Goal: Task Accomplishment & Management: Use online tool/utility

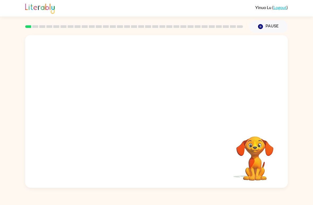
click at [262, 25] on icon "Pause" at bounding box center [261, 27] width 6 height 6
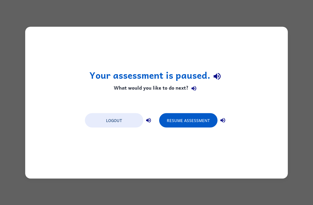
click at [139, 153] on div "Your assessment is paused. What would you like to do next? Logout Resume Assess…" at bounding box center [156, 103] width 263 height 152
click at [184, 114] on button "Resume Assessment" at bounding box center [188, 120] width 58 height 14
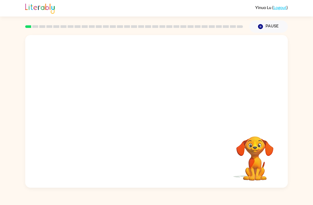
click at [140, 83] on video "Your browser must support playing .mp4 files to use Literably. Please try using…" at bounding box center [156, 80] width 263 height 90
click at [162, 113] on button "button" at bounding box center [157, 113] width 34 height 19
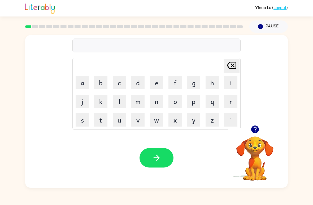
click at [101, 85] on button "b" at bounding box center [100, 82] width 13 height 13
click at [175, 101] on button "o" at bounding box center [174, 100] width 13 height 13
click at [231, 101] on button "r" at bounding box center [230, 100] width 13 height 13
click at [95, 120] on button "t" at bounding box center [100, 119] width 13 height 13
click at [209, 84] on button "h" at bounding box center [212, 82] width 13 height 13
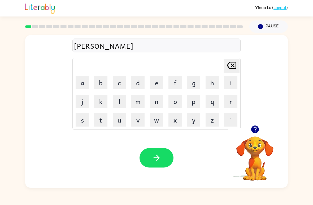
click at [152, 83] on button "e" at bounding box center [156, 82] width 13 height 13
click at [230, 102] on button "r" at bounding box center [230, 100] width 13 height 13
click at [160, 160] on icon "button" at bounding box center [156, 157] width 9 height 9
click at [119, 82] on button "c" at bounding box center [119, 82] width 13 height 13
click at [172, 104] on button "o" at bounding box center [174, 100] width 13 height 13
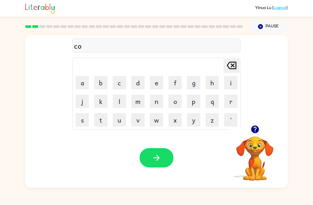
click at [117, 122] on button "u" at bounding box center [119, 119] width 13 height 13
click at [101, 122] on button "t" at bounding box center [100, 119] width 13 height 13
click at [166, 158] on button "button" at bounding box center [157, 157] width 34 height 19
click at [124, 101] on button "l" at bounding box center [119, 100] width 13 height 13
click at [175, 105] on button "o" at bounding box center [174, 100] width 13 height 13
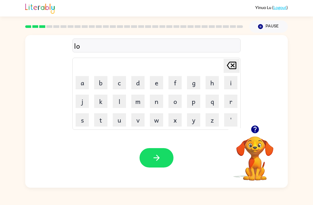
click at [124, 83] on button "c" at bounding box center [119, 82] width 13 height 13
click at [104, 100] on button "k" at bounding box center [100, 100] width 13 height 13
click at [255, 148] on video "Your browser must support playing .mp4 files to use Literably. Please try using…" at bounding box center [254, 154] width 53 height 53
click at [253, 129] on icon "button" at bounding box center [255, 129] width 8 height 8
click at [84, 83] on button "a" at bounding box center [82, 82] width 13 height 13
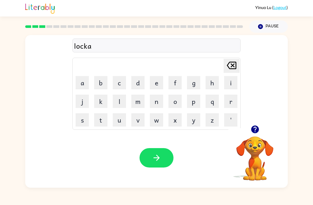
click at [102, 120] on button "t" at bounding box center [100, 119] width 13 height 13
click at [164, 153] on button "button" at bounding box center [157, 157] width 34 height 19
click at [101, 124] on button "t" at bounding box center [100, 119] width 13 height 13
click at [153, 122] on button "w" at bounding box center [156, 119] width 13 height 13
click at [231, 67] on icon at bounding box center [232, 65] width 10 height 7
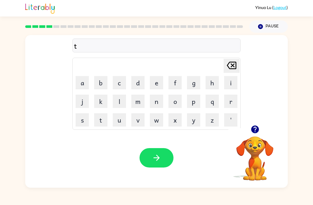
click at [158, 86] on button "e" at bounding box center [156, 82] width 13 height 13
click at [157, 120] on button "w" at bounding box center [156, 119] width 13 height 13
click at [229, 84] on button "i" at bounding box center [230, 82] width 13 height 13
click at [154, 102] on button "n" at bounding box center [156, 100] width 13 height 13
click at [165, 155] on button "button" at bounding box center [157, 157] width 34 height 19
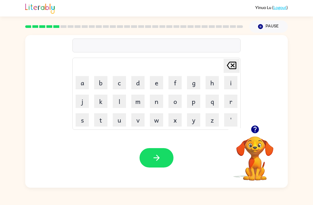
click at [157, 101] on button "n" at bounding box center [156, 100] width 13 height 13
click at [160, 81] on button "e" at bounding box center [156, 82] width 13 height 13
click at [232, 101] on button "r" at bounding box center [230, 100] width 13 height 13
click at [119, 103] on button "l" at bounding box center [119, 100] width 13 height 13
click at [191, 122] on button "y" at bounding box center [193, 119] width 13 height 13
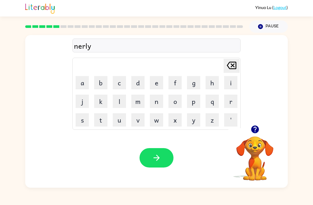
click at [158, 155] on icon "button" at bounding box center [156, 157] width 9 height 9
click at [103, 86] on button "b" at bounding box center [100, 82] width 13 height 13
click at [156, 84] on button "e" at bounding box center [156, 82] width 13 height 13
click at [212, 85] on button "h" at bounding box center [212, 82] width 13 height 13
click at [228, 84] on button "i" at bounding box center [230, 82] width 13 height 13
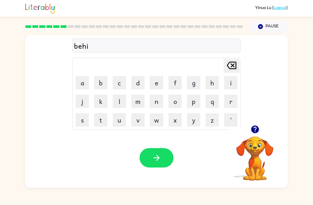
click at [119, 122] on button "u" at bounding box center [119, 119] width 13 height 13
click at [231, 65] on icon "[PERSON_NAME] last character input" at bounding box center [231, 65] width 13 height 13
click at [153, 103] on button "n" at bounding box center [156, 100] width 13 height 13
click at [140, 84] on button "d" at bounding box center [137, 82] width 13 height 13
click at [165, 161] on button "button" at bounding box center [157, 157] width 34 height 19
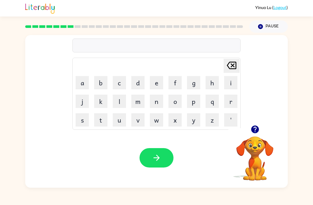
click at [101, 120] on button "t" at bounding box center [100, 119] width 13 height 13
click at [233, 101] on button "r" at bounding box center [230, 100] width 13 height 13
click at [231, 83] on button "i" at bounding box center [230, 82] width 13 height 13
click at [258, 128] on icon "button" at bounding box center [255, 129] width 8 height 8
click at [102, 103] on button "k" at bounding box center [100, 100] width 13 height 13
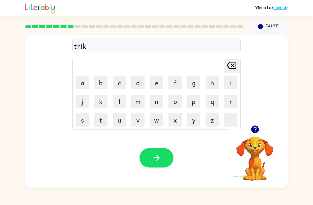
click at [228, 70] on icon "[PERSON_NAME] last character input" at bounding box center [231, 65] width 13 height 13
click at [120, 82] on button "c" at bounding box center [119, 82] width 13 height 13
click at [115, 101] on button "l" at bounding box center [119, 100] width 13 height 13
click at [159, 82] on button "e" at bounding box center [156, 82] width 13 height 13
click at [159, 159] on icon "button" at bounding box center [156, 157] width 9 height 9
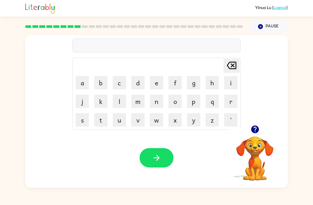
click at [155, 103] on button "n" at bounding box center [156, 100] width 13 height 13
click at [228, 85] on button "i" at bounding box center [230, 82] width 13 height 13
click at [230, 101] on button "r" at bounding box center [230, 100] width 13 height 13
click at [119, 85] on button "c" at bounding box center [119, 82] width 13 height 13
click at [120, 102] on button "l" at bounding box center [119, 100] width 13 height 13
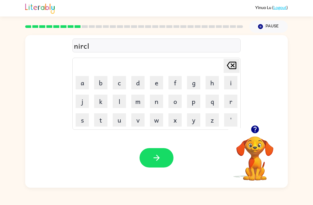
click at [158, 85] on button "e" at bounding box center [156, 82] width 13 height 13
click at [168, 151] on button "button" at bounding box center [157, 157] width 34 height 19
click at [157, 102] on button "n" at bounding box center [156, 100] width 13 height 13
click at [229, 84] on button "i" at bounding box center [230, 82] width 13 height 13
click at [154, 103] on button "n" at bounding box center [156, 100] width 13 height 13
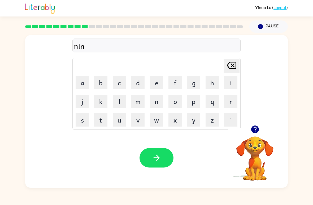
click at [99, 85] on button "b" at bounding box center [100, 82] width 13 height 13
click at [118, 101] on button "l" at bounding box center [119, 100] width 13 height 13
click at [156, 83] on button "e" at bounding box center [156, 82] width 13 height 13
click at [159, 162] on icon "button" at bounding box center [156, 157] width 9 height 9
click at [119, 122] on button "u" at bounding box center [119, 119] width 13 height 13
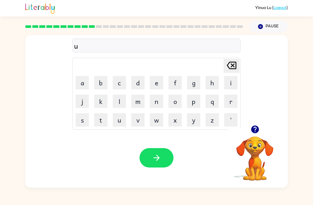
click at [154, 105] on button "n" at bounding box center [156, 100] width 13 height 13
click at [175, 82] on button "f" at bounding box center [174, 82] width 13 height 13
click at [121, 102] on button "l" at bounding box center [119, 100] width 13 height 13
click at [155, 87] on button "e" at bounding box center [156, 82] width 13 height 13
click at [136, 82] on button "d" at bounding box center [137, 82] width 13 height 13
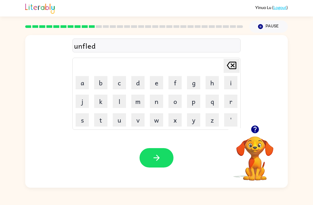
click at [163, 157] on button "button" at bounding box center [157, 157] width 34 height 19
click at [136, 122] on button "v" at bounding box center [137, 119] width 13 height 13
click at [178, 104] on button "o" at bounding box center [174, 100] width 13 height 13
click at [103, 118] on button "t" at bounding box center [100, 119] width 13 height 13
click at [156, 87] on button "e" at bounding box center [156, 82] width 13 height 13
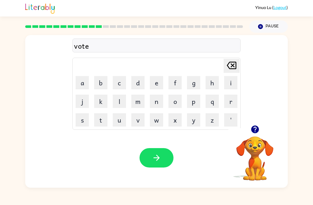
click at [156, 163] on button "button" at bounding box center [157, 157] width 34 height 19
click at [255, 130] on icon "button" at bounding box center [254, 128] width 9 height 9
click at [100, 83] on button "b" at bounding box center [100, 82] width 13 height 13
click at [158, 84] on button "e" at bounding box center [156, 82] width 13 height 13
click at [141, 84] on button "d" at bounding box center [137, 82] width 13 height 13
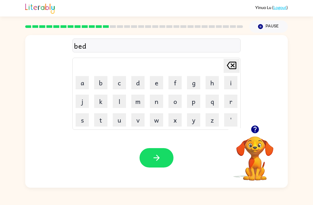
click at [98, 120] on button "t" at bounding box center [100, 119] width 13 height 13
click at [232, 80] on button "i" at bounding box center [230, 82] width 13 height 13
click at [139, 102] on button "m" at bounding box center [137, 100] width 13 height 13
click at [150, 81] on button "e" at bounding box center [156, 82] width 13 height 13
click at [158, 158] on icon "button" at bounding box center [156, 157] width 6 height 6
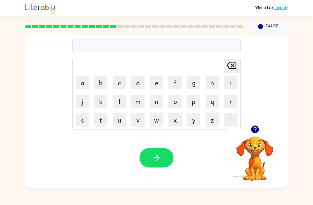
click at [171, 84] on button "f" at bounding box center [174, 82] width 13 height 13
click at [226, 83] on button "i" at bounding box center [230, 82] width 13 height 13
click at [103, 120] on button "t" at bounding box center [100, 119] width 13 height 13
click at [155, 105] on button "n" at bounding box center [156, 100] width 13 height 13
click at [154, 84] on button "e" at bounding box center [156, 82] width 13 height 13
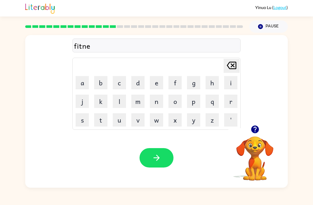
click at [84, 120] on button "s" at bounding box center [82, 119] width 13 height 13
click at [161, 152] on button "button" at bounding box center [157, 157] width 34 height 19
click at [141, 79] on button "d" at bounding box center [137, 82] width 13 height 13
click at [154, 80] on button "e" at bounding box center [156, 82] width 13 height 13
click at [119, 99] on button "l" at bounding box center [119, 100] width 13 height 13
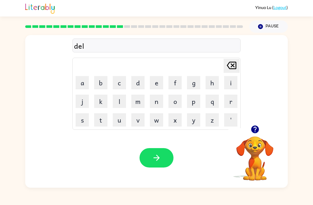
click at [88, 83] on button "a" at bounding box center [82, 82] width 13 height 13
click at [230, 70] on icon "[PERSON_NAME] last character input" at bounding box center [231, 65] width 13 height 13
click at [81, 83] on button "a" at bounding box center [82, 82] width 13 height 13
click at [231, 80] on button "i" at bounding box center [230, 82] width 13 height 13
click at [99, 122] on button "t" at bounding box center [100, 119] width 13 height 13
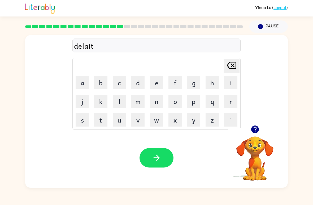
click at [152, 154] on icon "button" at bounding box center [156, 157] width 9 height 9
click at [101, 122] on button "t" at bounding box center [100, 119] width 13 height 13
click at [225, 102] on button "r" at bounding box center [230, 100] width 13 height 13
click at [226, 88] on button "i" at bounding box center [230, 82] width 13 height 13
click at [140, 101] on button "m" at bounding box center [137, 100] width 13 height 13
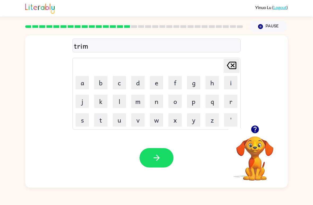
click at [151, 81] on button "e" at bounding box center [156, 82] width 13 height 13
click at [161, 155] on icon "button" at bounding box center [156, 157] width 9 height 9
click at [83, 123] on button "s" at bounding box center [82, 119] width 13 height 13
click at [154, 88] on button "e" at bounding box center [156, 82] width 13 height 13
click at [102, 119] on button "t" at bounding box center [100, 119] width 13 height 13
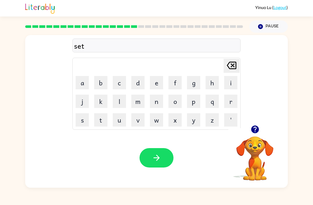
click at [159, 154] on icon "button" at bounding box center [156, 157] width 9 height 9
click at [98, 84] on button "b" at bounding box center [100, 82] width 13 height 13
click at [233, 99] on button "r" at bounding box center [230, 100] width 13 height 13
click at [230, 85] on button "i" at bounding box center [230, 82] width 13 height 13
click at [157, 103] on button "n" at bounding box center [156, 100] width 13 height 13
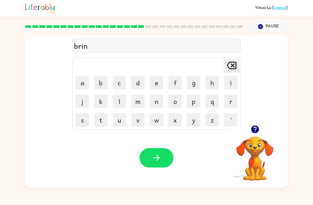
click at [191, 123] on button "y" at bounding box center [193, 119] width 13 height 13
click at [151, 161] on button "button" at bounding box center [157, 157] width 34 height 19
click at [196, 100] on button "p" at bounding box center [193, 100] width 13 height 13
click at [121, 101] on button "l" at bounding box center [119, 100] width 13 height 13
click at [85, 82] on button "a" at bounding box center [82, 82] width 13 height 13
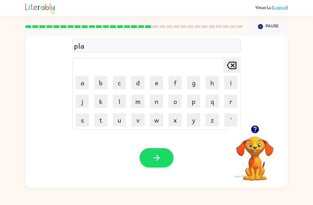
click at [85, 121] on button "s" at bounding box center [82, 119] width 13 height 13
click at [98, 117] on button "t" at bounding box center [100, 119] width 13 height 13
click at [229, 83] on button "i" at bounding box center [230, 82] width 13 height 13
click at [120, 79] on button "c" at bounding box center [119, 82] width 13 height 13
click at [159, 152] on button "button" at bounding box center [157, 157] width 34 height 19
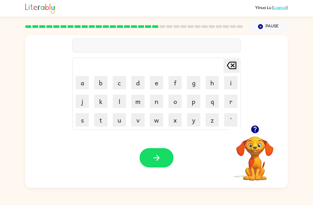
click at [140, 83] on button "d" at bounding box center [137, 82] width 13 height 13
click at [155, 84] on button "e" at bounding box center [156, 82] width 13 height 13
click at [81, 125] on button "s" at bounding box center [82, 119] width 13 height 13
click at [191, 99] on button "p" at bounding box center [193, 100] width 13 height 13
click at [117, 102] on button "l" at bounding box center [119, 100] width 13 height 13
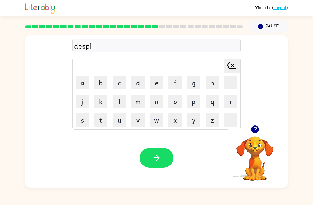
click at [81, 86] on button "a" at bounding box center [82, 82] width 13 height 13
click at [187, 122] on button "y" at bounding box center [193, 119] width 13 height 13
click at [157, 156] on icon "button" at bounding box center [156, 157] width 9 height 9
click at [135, 84] on button "d" at bounding box center [137, 82] width 13 height 13
click at [155, 84] on button "e" at bounding box center [156, 82] width 13 height 13
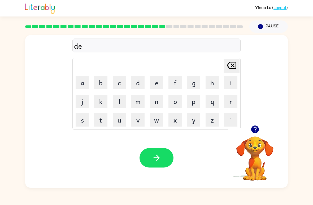
click at [233, 64] on icon "[PERSON_NAME] last character input" at bounding box center [231, 65] width 13 height 13
click at [171, 100] on button "o" at bounding box center [174, 100] width 13 height 13
click at [87, 118] on button "s" at bounding box center [82, 119] width 13 height 13
click at [255, 130] on icon "button" at bounding box center [254, 128] width 9 height 9
click at [100, 124] on button "t" at bounding box center [100, 119] width 13 height 13
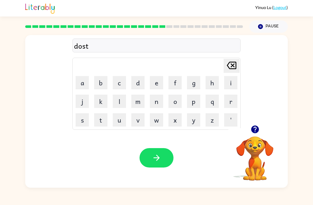
click at [227, 86] on button "i" at bounding box center [230, 82] width 13 height 13
click at [102, 119] on button "t" at bounding box center [100, 119] width 13 height 13
click at [158, 158] on icon "button" at bounding box center [156, 157] width 9 height 9
click at [83, 115] on button "s" at bounding box center [82, 119] width 13 height 13
click at [233, 80] on button "i" at bounding box center [230, 82] width 13 height 13
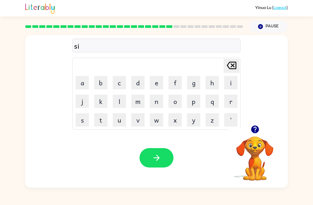
click at [119, 121] on button "u" at bounding box center [119, 119] width 13 height 13
click at [236, 65] on icon at bounding box center [232, 65] width 10 height 7
click at [155, 101] on button "n" at bounding box center [156, 100] width 13 height 13
click at [255, 131] on icon "button" at bounding box center [254, 128] width 9 height 9
click at [106, 119] on button "t" at bounding box center [100, 119] width 13 height 13
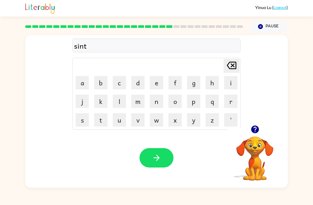
click at [83, 85] on button "a" at bounding box center [82, 82] width 13 height 13
click at [98, 84] on button "b" at bounding box center [100, 82] width 13 height 13
click at [101, 122] on button "t" at bounding box center [100, 119] width 13 height 13
click at [164, 158] on button "button" at bounding box center [157, 157] width 34 height 19
click at [232, 106] on button "r" at bounding box center [230, 100] width 13 height 13
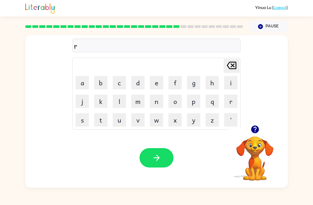
click at [232, 80] on button "i" at bounding box center [230, 82] width 13 height 13
click at [229, 64] on icon at bounding box center [232, 65] width 10 height 7
click at [82, 84] on button "a" at bounding box center [82, 82] width 13 height 13
click at [231, 86] on button "i" at bounding box center [230, 82] width 13 height 13
click at [158, 97] on button "n" at bounding box center [156, 100] width 13 height 13
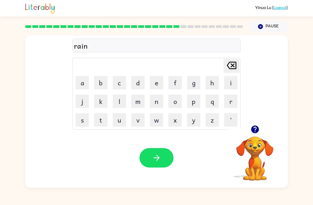
click at [116, 83] on button "c" at bounding box center [119, 82] width 13 height 13
click at [74, 84] on td "a" at bounding box center [82, 82] width 18 height 18
click at [82, 81] on button "a" at bounding box center [82, 82] width 13 height 13
click at [178, 100] on button "o" at bounding box center [174, 100] width 13 height 13
click at [103, 121] on button "t" at bounding box center [100, 119] width 13 height 13
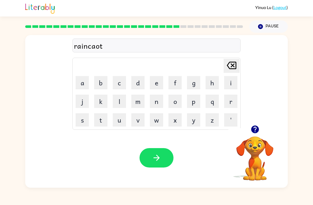
click at [230, 65] on icon "[PERSON_NAME] last character input" at bounding box center [231, 65] width 13 height 13
click at [233, 71] on icon "[PERSON_NAME] last character input" at bounding box center [231, 65] width 13 height 13
click at [176, 106] on button "o" at bounding box center [174, 100] width 13 height 13
click at [117, 122] on button "u" at bounding box center [119, 119] width 13 height 13
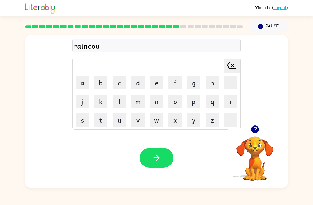
click at [103, 124] on button "t" at bounding box center [100, 119] width 13 height 13
click at [230, 67] on icon "[PERSON_NAME] last character input" at bounding box center [231, 65] width 13 height 13
click at [119, 101] on button "l" at bounding box center [119, 100] width 13 height 13
click at [102, 122] on button "t" at bounding box center [100, 119] width 13 height 13
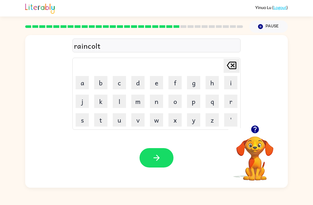
click at [239, 66] on button "[PERSON_NAME] last character input" at bounding box center [232, 66] width 16 height 14
click at [232, 68] on icon at bounding box center [232, 65] width 10 height 7
click at [232, 68] on icon "[PERSON_NAME] last character input" at bounding box center [231, 65] width 13 height 13
click at [181, 102] on button "o" at bounding box center [174, 100] width 13 height 13
click at [86, 84] on button "a" at bounding box center [82, 82] width 13 height 13
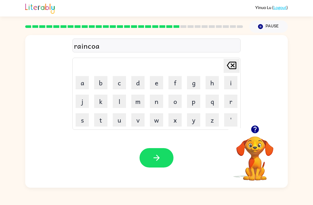
click at [105, 121] on button "t" at bounding box center [100, 119] width 13 height 13
click at [159, 146] on div "Your browser must support playing .mp4 files to use Literably. Please try using…" at bounding box center [156, 158] width 263 height 60
click at [230, 64] on icon "[PERSON_NAME] last character input" at bounding box center [231, 65] width 13 height 13
click at [231, 72] on div "[PERSON_NAME] last character input" at bounding box center [231, 66] width 13 height 14
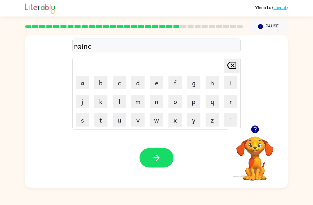
click at [86, 83] on button "a" at bounding box center [82, 82] width 13 height 13
click at [175, 101] on button "o" at bounding box center [174, 100] width 13 height 13
click at [102, 123] on button "t" at bounding box center [100, 119] width 13 height 13
click at [231, 65] on icon "[PERSON_NAME] last character input" at bounding box center [231, 65] width 13 height 13
click at [228, 71] on icon "[PERSON_NAME] last character input" at bounding box center [231, 65] width 13 height 13
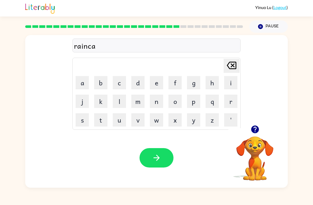
click at [227, 71] on icon "[PERSON_NAME] last character input" at bounding box center [231, 65] width 13 height 13
click at [176, 101] on button "o" at bounding box center [174, 100] width 13 height 13
click at [83, 83] on button "a" at bounding box center [82, 82] width 13 height 13
click at [98, 119] on button "t" at bounding box center [100, 119] width 13 height 13
click at [168, 155] on button "button" at bounding box center [157, 157] width 34 height 19
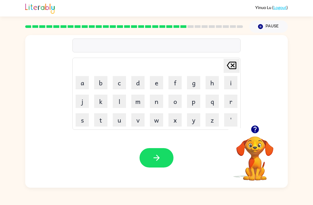
click at [81, 81] on button "a" at bounding box center [82, 82] width 13 height 13
click at [233, 68] on icon "[PERSON_NAME] last character input" at bounding box center [231, 65] width 13 height 13
click at [140, 100] on button "m" at bounding box center [137, 100] width 13 height 13
click at [84, 82] on button "a" at bounding box center [82, 82] width 13 height 13
click at [226, 103] on button "r" at bounding box center [230, 100] width 13 height 13
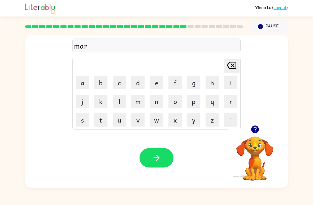
click at [98, 99] on button "k" at bounding box center [100, 100] width 13 height 13
click at [154, 85] on button "e" at bounding box center [156, 82] width 13 height 13
click at [230, 101] on button "r" at bounding box center [230, 100] width 13 height 13
click at [160, 153] on icon "button" at bounding box center [156, 157] width 9 height 9
click at [253, 128] on icon "button" at bounding box center [255, 129] width 8 height 8
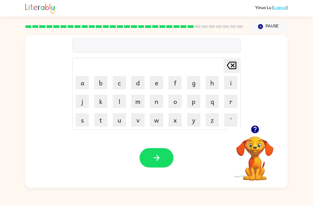
click at [171, 84] on button "f" at bounding box center [174, 82] width 13 height 13
click at [84, 88] on button "a" at bounding box center [82, 82] width 13 height 13
click at [157, 106] on button "n" at bounding box center [156, 100] width 13 height 13
click at [136, 85] on button "d" at bounding box center [137, 82] width 13 height 13
click at [229, 66] on icon "[PERSON_NAME] last character input" at bounding box center [231, 65] width 13 height 13
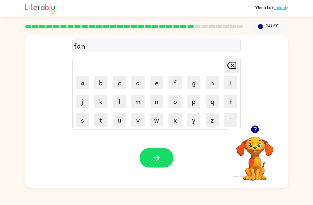
click at [121, 81] on button "c" at bounding box center [119, 82] width 13 height 13
click at [153, 107] on button "n" at bounding box center [156, 100] width 13 height 13
click at [167, 150] on button "button" at bounding box center [157, 157] width 34 height 19
click at [193, 83] on button "g" at bounding box center [193, 82] width 13 height 13
click at [176, 101] on button "o" at bounding box center [174, 100] width 13 height 13
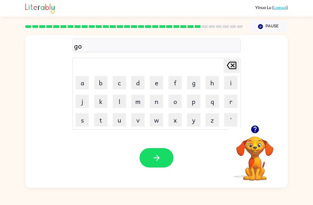
click at [99, 86] on button "b" at bounding box center [100, 82] width 13 height 13
click at [82, 83] on button "a" at bounding box center [82, 82] width 13 height 13
click at [117, 102] on button "l" at bounding box center [119, 100] width 13 height 13
click at [231, 79] on button "i" at bounding box center [230, 82] width 13 height 13
click at [157, 102] on button "n" at bounding box center [156, 100] width 13 height 13
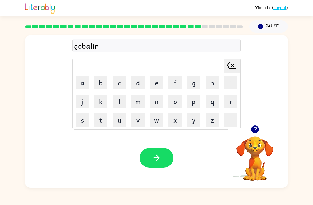
click at [164, 156] on button "button" at bounding box center [157, 157] width 34 height 19
click at [197, 82] on button "g" at bounding box center [193, 82] width 13 height 13
click at [176, 103] on button "o" at bounding box center [174, 100] width 13 height 13
click at [103, 83] on button "b" at bounding box center [100, 82] width 13 height 13
click at [155, 85] on button "e" at bounding box center [156, 82] width 13 height 13
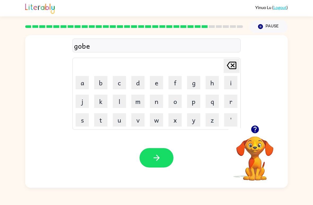
click at [230, 99] on button "r" at bounding box center [230, 100] width 13 height 13
click at [137, 100] on button "m" at bounding box center [137, 100] width 13 height 13
click at [159, 76] on button "e" at bounding box center [156, 82] width 13 height 13
click at [158, 102] on button "n" at bounding box center [156, 100] width 13 height 13
click at [101, 118] on button "t" at bounding box center [100, 119] width 13 height 13
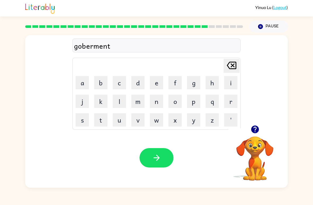
click at [160, 158] on icon "button" at bounding box center [156, 157] width 9 height 9
click at [85, 123] on button "s" at bounding box center [82, 119] width 13 height 13
click at [98, 123] on button "t" at bounding box center [100, 119] width 13 height 13
click at [227, 102] on button "r" at bounding box center [230, 100] width 13 height 13
click at [81, 85] on button "a" at bounding box center [82, 82] width 13 height 13
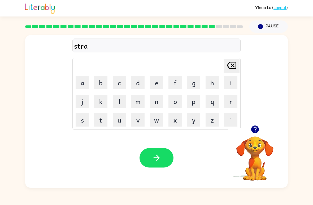
click at [236, 82] on button "i" at bounding box center [230, 82] width 13 height 13
click at [150, 102] on button "n" at bounding box center [156, 100] width 13 height 13
click at [163, 158] on button "button" at bounding box center [157, 157] width 34 height 19
click at [73, 120] on table "[PERSON_NAME] last character input a b c d e f g h i j k l m n o p q r s t u v …" at bounding box center [157, 93] width 168 height 71
click at [84, 120] on button "s" at bounding box center [82, 119] width 13 height 13
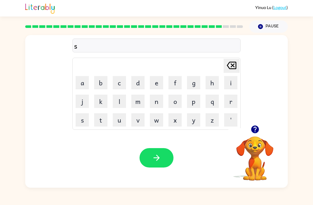
click at [216, 81] on button "h" at bounding box center [212, 82] width 13 height 13
click at [83, 120] on button "s" at bounding box center [82, 119] width 13 height 13
click at [235, 68] on icon "[PERSON_NAME] last character input" at bounding box center [231, 65] width 13 height 13
click at [83, 84] on button "a" at bounding box center [82, 82] width 13 height 13
click at [189, 102] on button "p" at bounding box center [193, 100] width 13 height 13
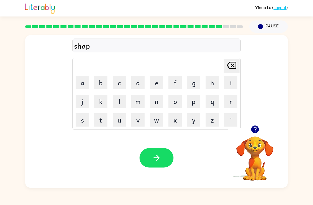
click at [158, 84] on button "e" at bounding box center [156, 82] width 13 height 13
click at [150, 153] on button "button" at bounding box center [157, 157] width 34 height 19
click at [85, 79] on button "a" at bounding box center [82, 82] width 13 height 13
click at [119, 81] on button "c" at bounding box center [119, 82] width 13 height 13
click at [83, 120] on button "s" at bounding box center [82, 119] width 13 height 13
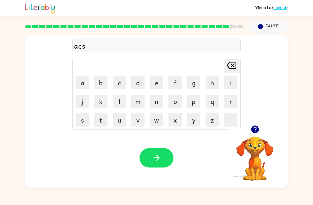
click at [116, 100] on button "l" at bounding box center [119, 100] width 13 height 13
click at [230, 82] on button "i" at bounding box center [230, 82] width 13 height 13
click at [157, 102] on button "n" at bounding box center [156, 100] width 13 height 13
click at [97, 118] on button "t" at bounding box center [100, 119] width 13 height 13
click at [164, 153] on button "button" at bounding box center [157, 157] width 34 height 19
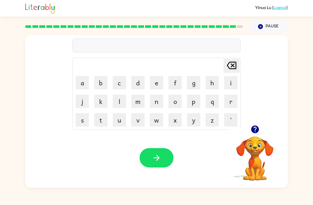
click at [83, 103] on button "j" at bounding box center [82, 100] width 13 height 13
click at [174, 101] on button "o" at bounding box center [174, 100] width 13 height 13
click at [99, 84] on button "b" at bounding box center [100, 82] width 13 height 13
click at [232, 101] on button "r" at bounding box center [230, 100] width 13 height 13
click at [86, 80] on button "a" at bounding box center [82, 82] width 13 height 13
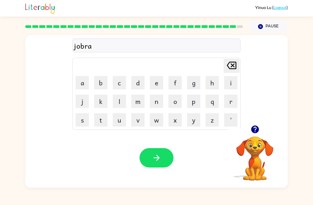
click at [100, 103] on button "k" at bounding box center [100, 100] width 13 height 13
click at [156, 82] on button "e" at bounding box center [156, 82] width 13 height 13
click at [232, 106] on button "r" at bounding box center [230, 100] width 13 height 13
click at [150, 150] on button "button" at bounding box center [157, 157] width 34 height 19
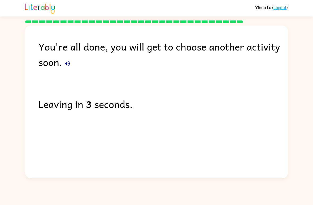
click at [68, 67] on icon "button" at bounding box center [67, 63] width 6 height 6
